Goal: Task Accomplishment & Management: Complete application form

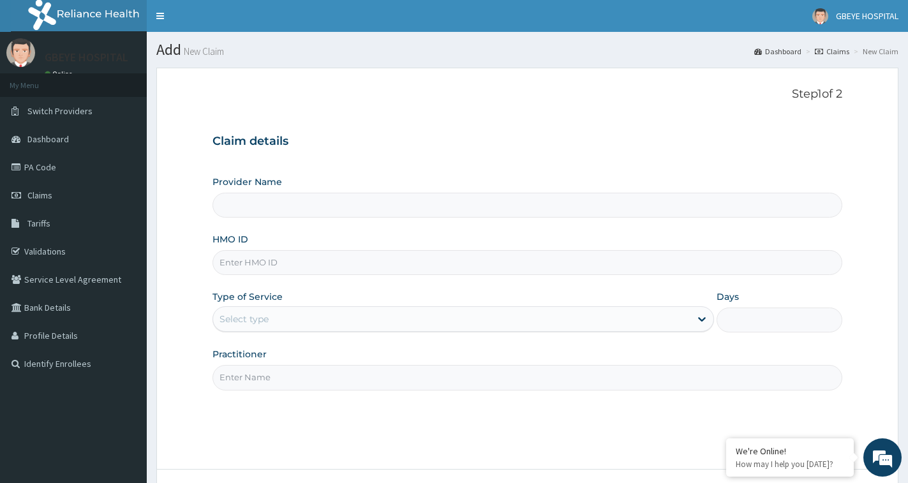
click at [321, 254] on input "HMO ID" at bounding box center [528, 262] width 630 height 25
type input "ERM/10133/B"
click at [325, 317] on div "Select type" at bounding box center [451, 319] width 477 height 20
click at [418, 322] on div "Select type" at bounding box center [451, 319] width 477 height 20
